Goal: Obtain resource: Download file/media

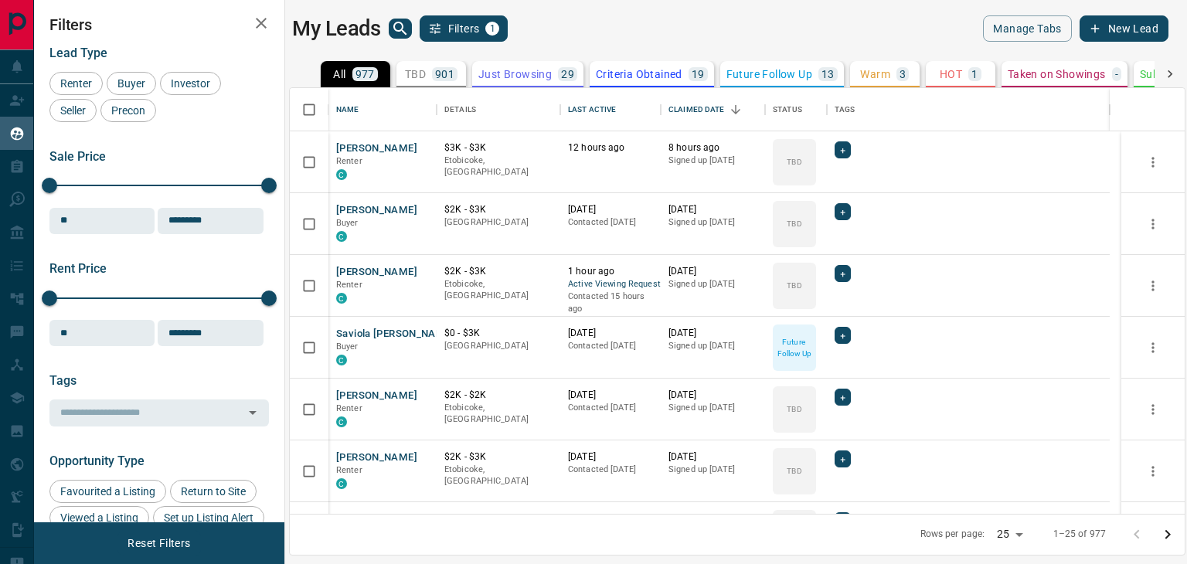
scroll to position [414, 883]
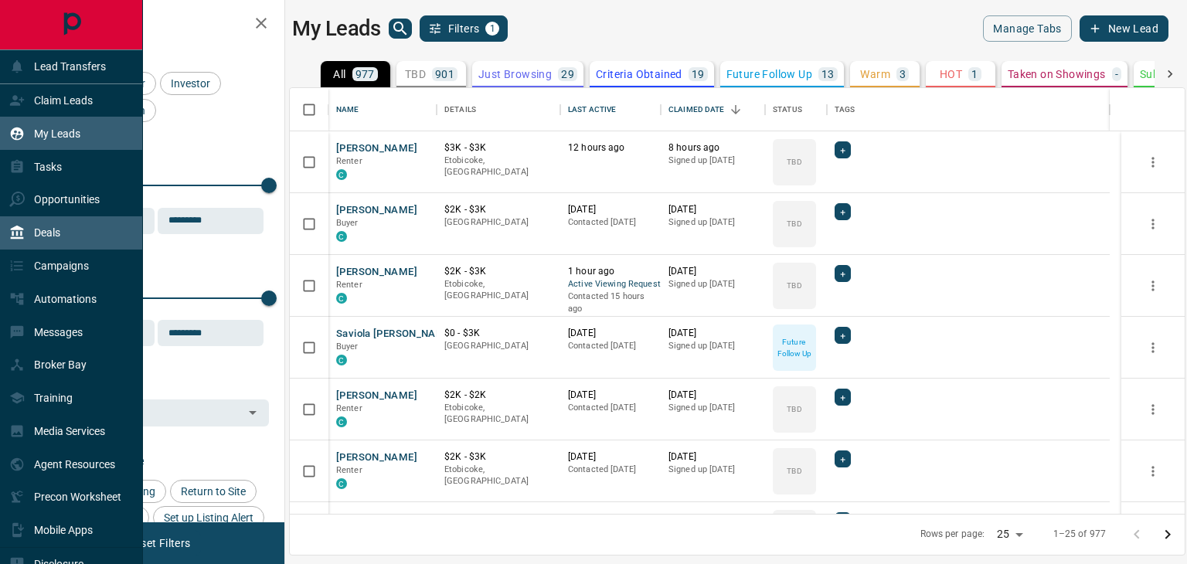
click at [67, 226] on div "Deals" at bounding box center [71, 232] width 143 height 33
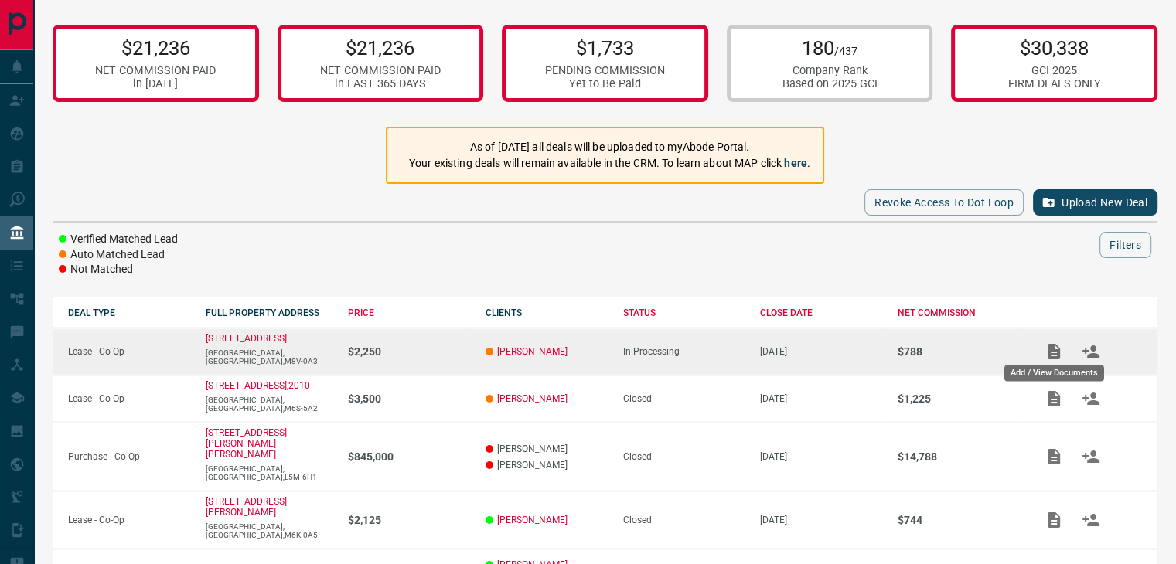
click at [1051, 349] on icon "Add / View Documents" at bounding box center [1053, 351] width 12 height 15
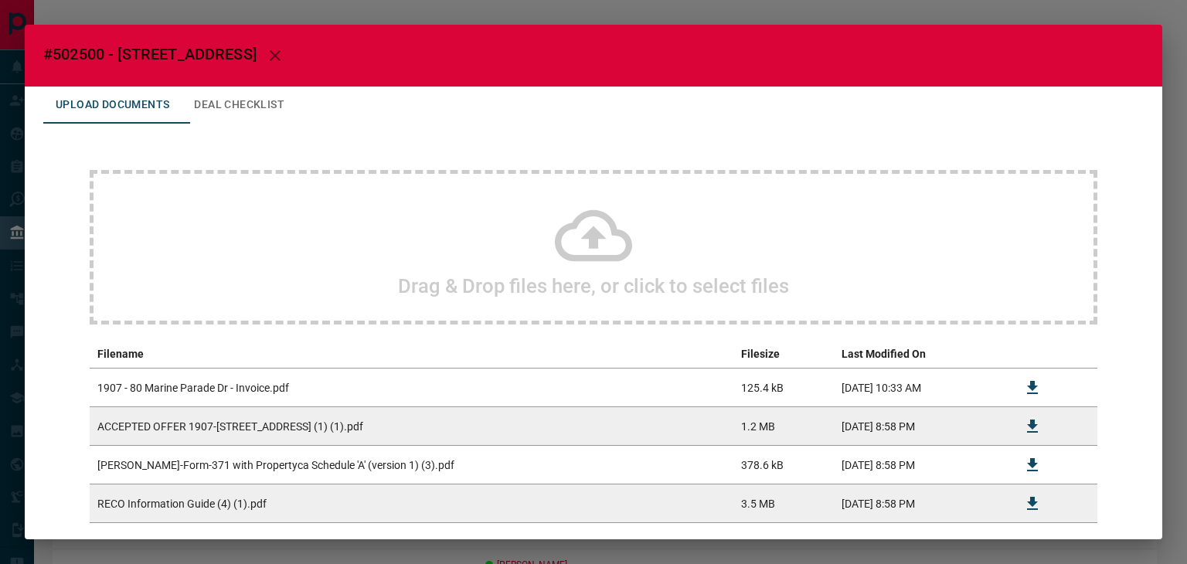
click at [603, 230] on icon at bounding box center [593, 235] width 77 height 77
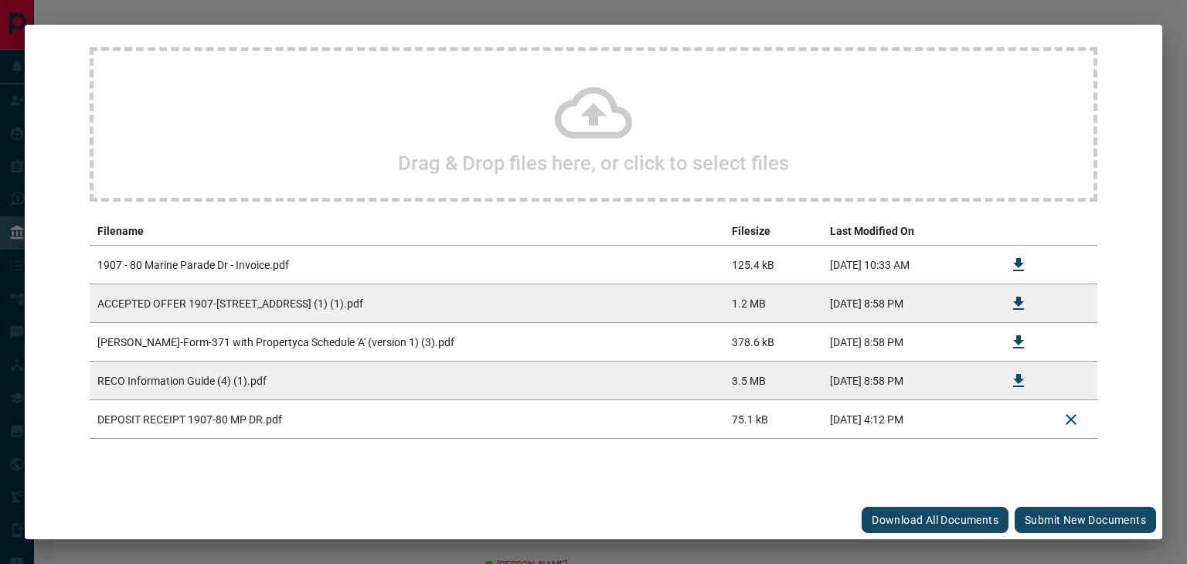
click at [582, 111] on icon at bounding box center [593, 113] width 77 height 52
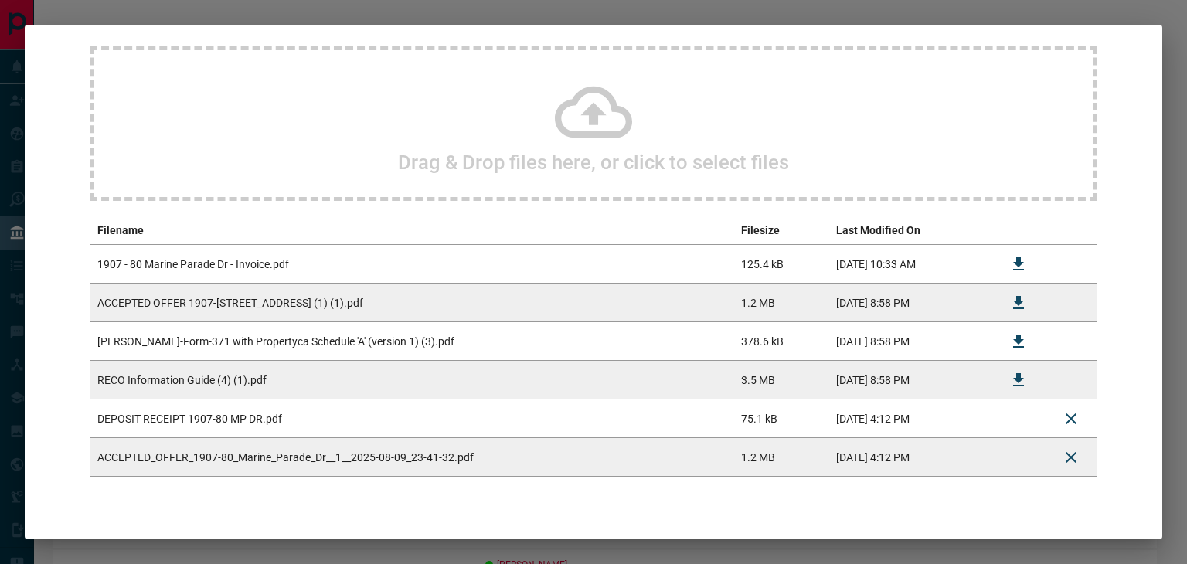
scroll to position [162, 0]
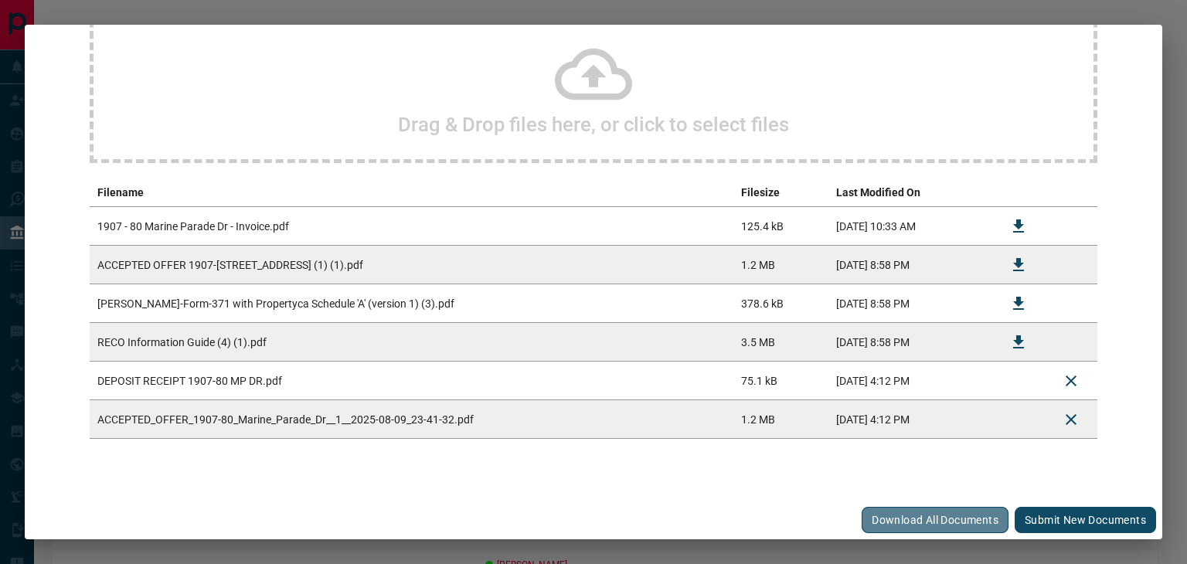
click at [928, 516] on button "Download All Documents" at bounding box center [935, 520] width 147 height 26
click at [1070, 526] on button "Submit new documents" at bounding box center [1085, 520] width 141 height 26
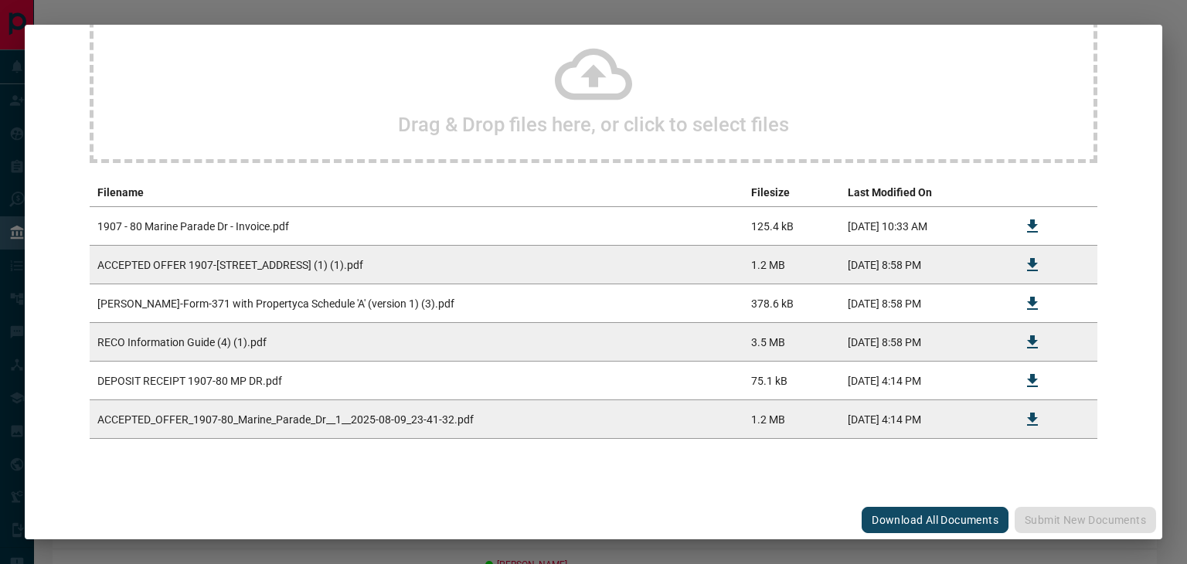
click at [212, 305] on td "[PERSON_NAME]-Form-371 with Propertyca Schedule 'A' (version 1) (3).pdf" at bounding box center [417, 303] width 654 height 39
click at [1023, 298] on icon "Download" at bounding box center [1032, 303] width 19 height 19
